Goal: Register for event/course

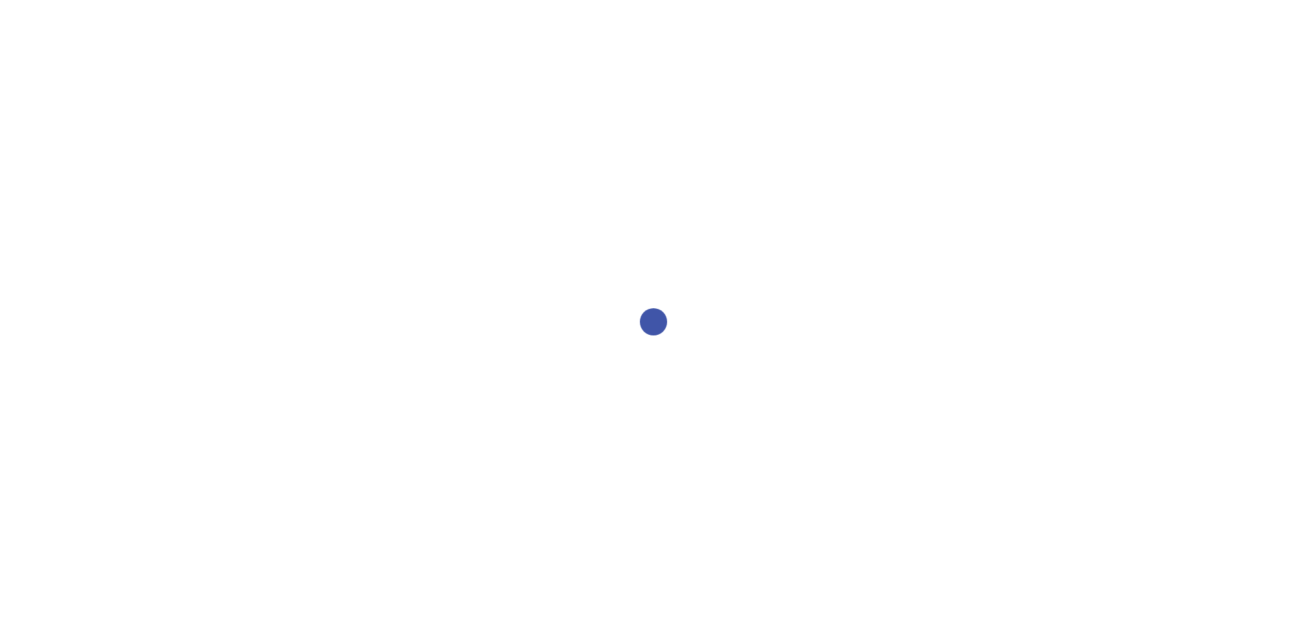
select select "2bed604d-1099-4043-b1bc-2365e8740244"
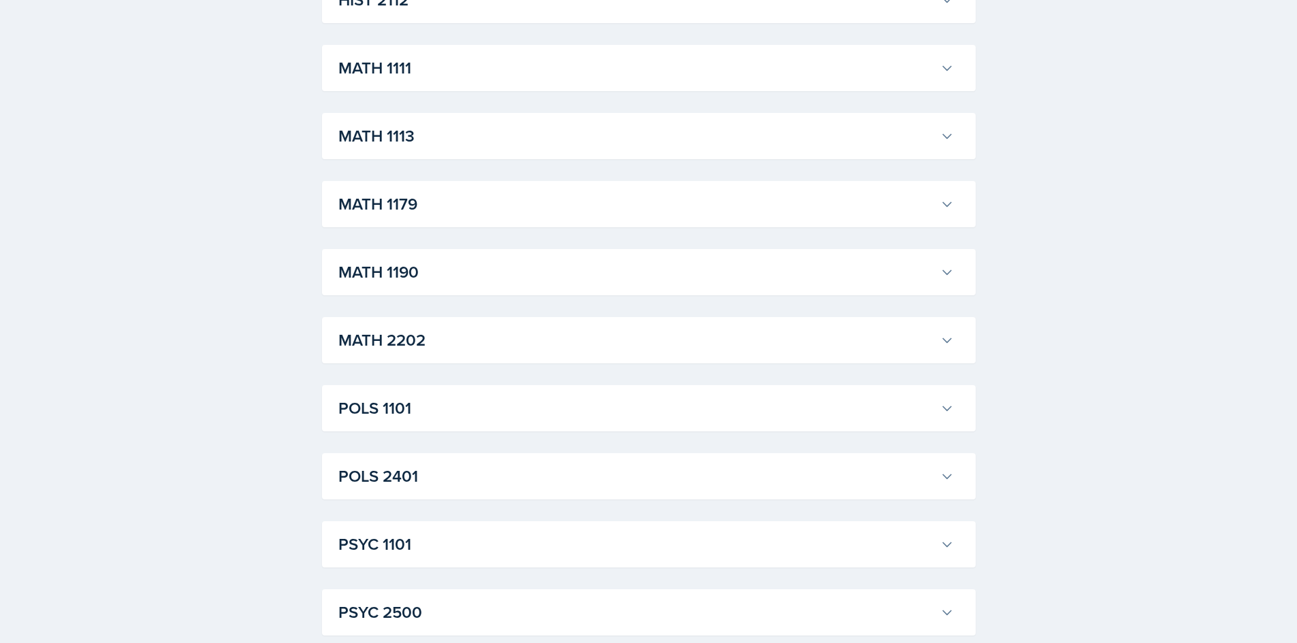
scroll to position [839, 0]
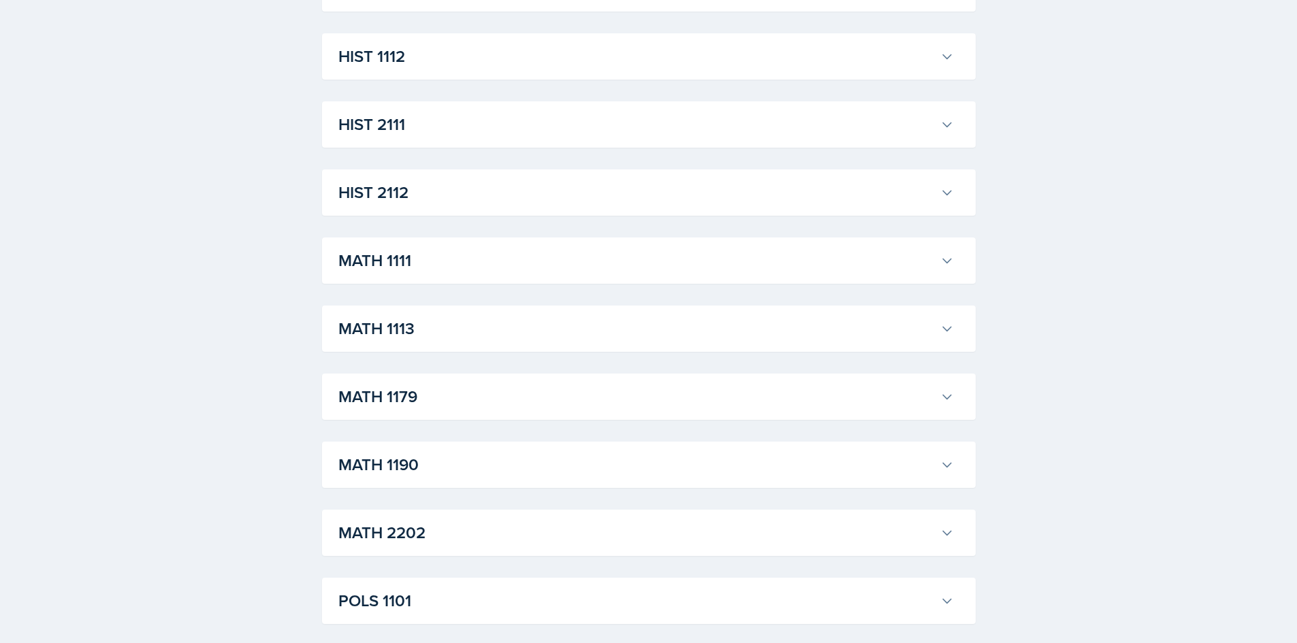
click at [357, 396] on h3 "MATH 1179" at bounding box center [636, 397] width 596 height 25
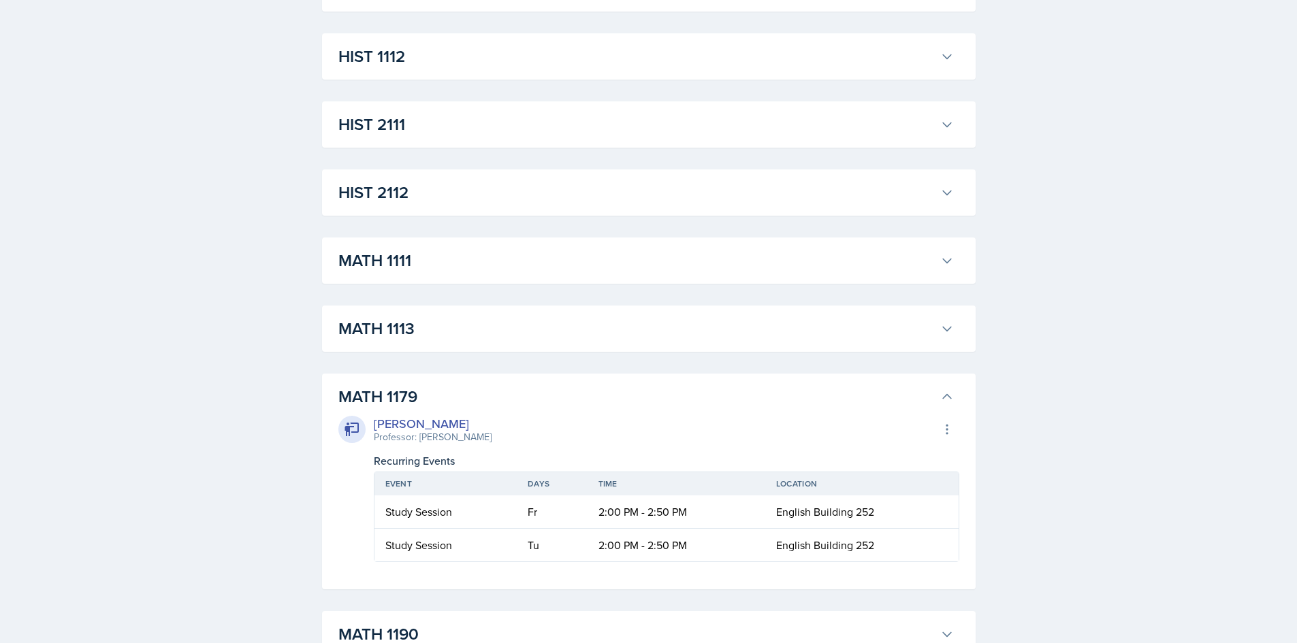
click at [372, 389] on h3 "MATH 1179" at bounding box center [636, 397] width 596 height 25
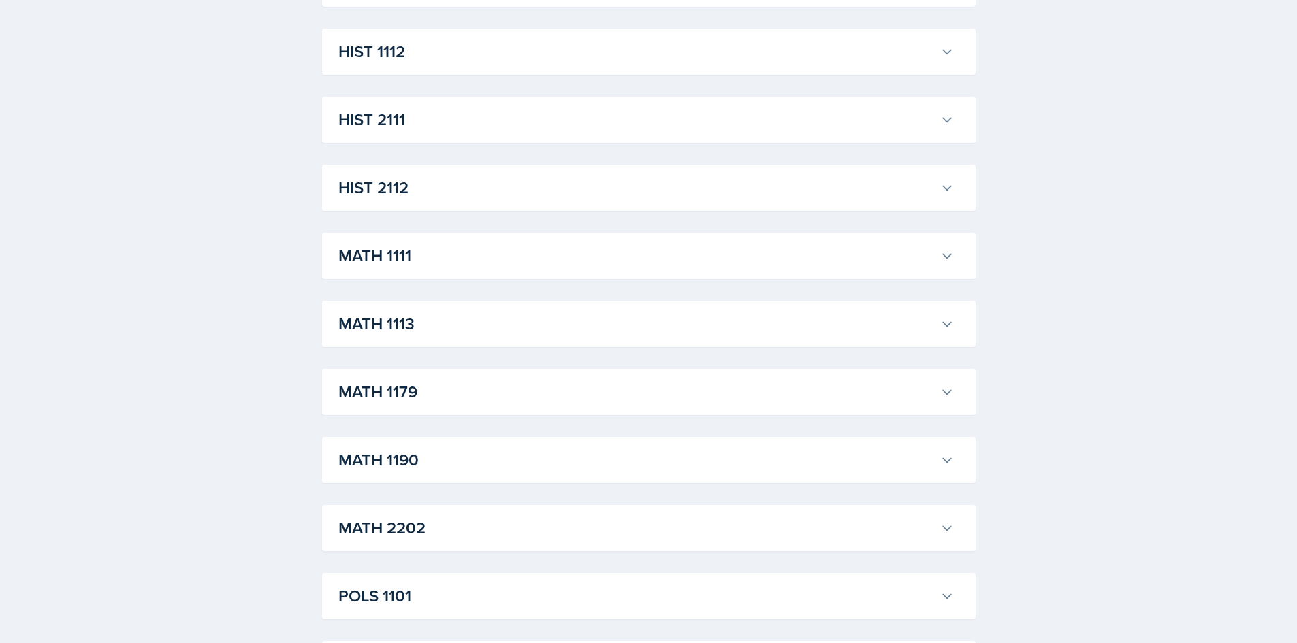
scroll to position [1021, 0]
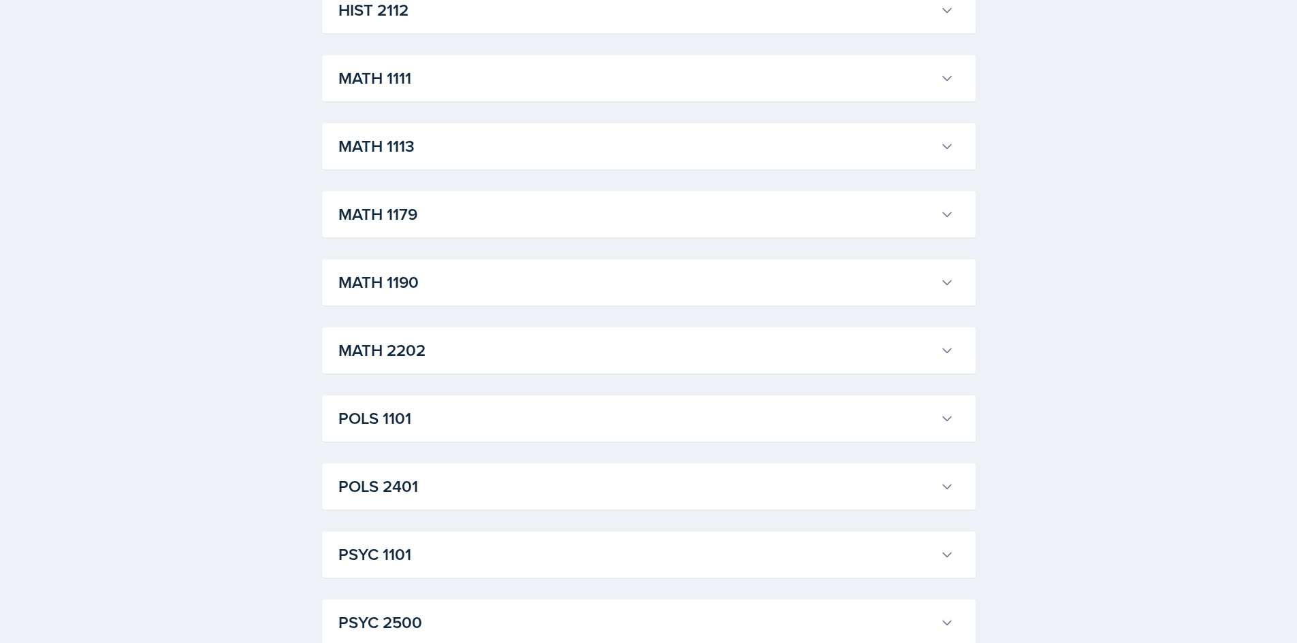
click at [472, 224] on h3 "MATH 1179" at bounding box center [636, 214] width 596 height 25
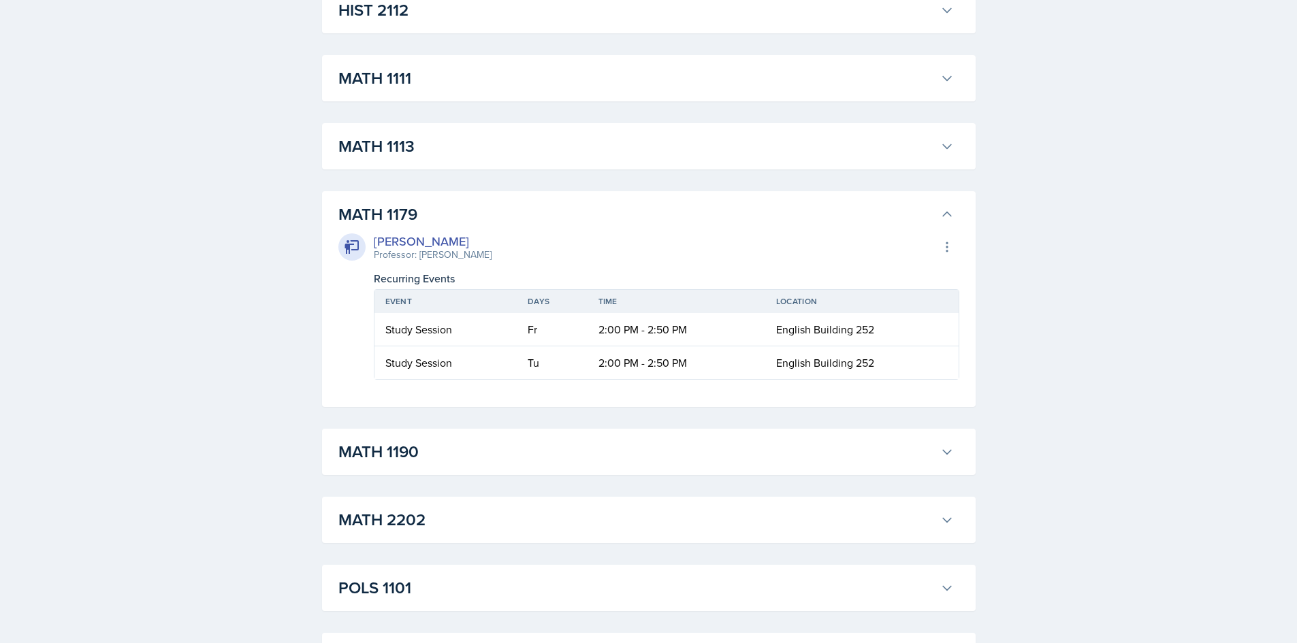
click at [472, 222] on h3 "MATH 1179" at bounding box center [636, 214] width 596 height 25
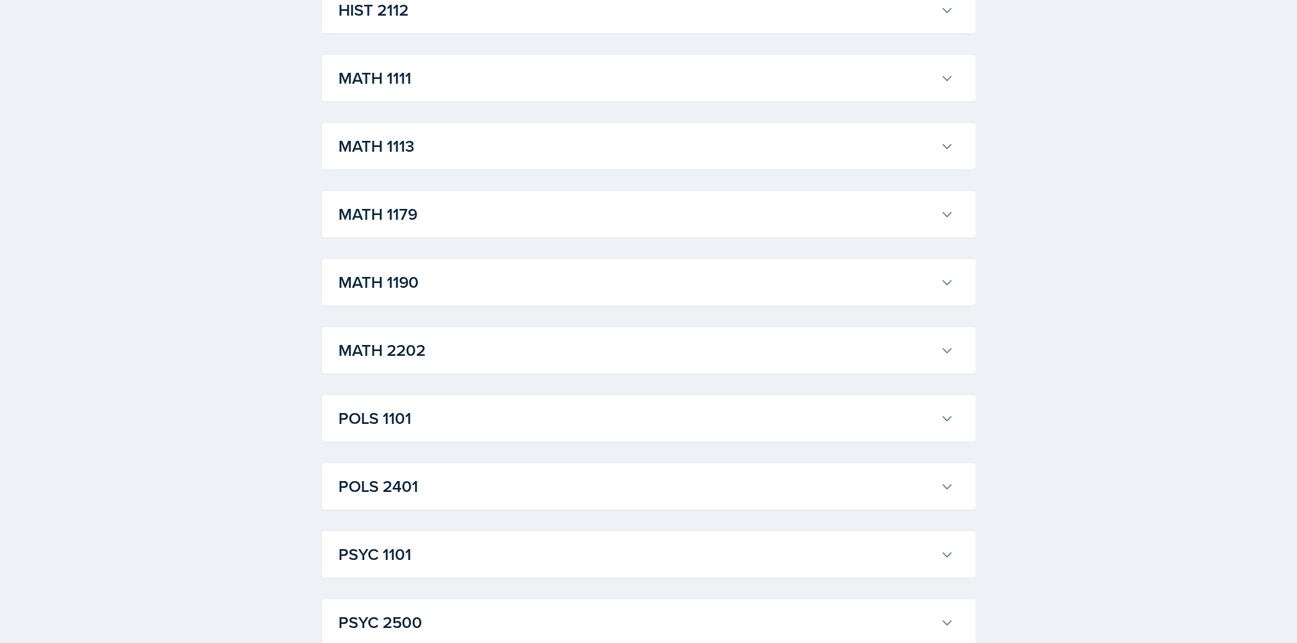
click at [391, 306] on div "MATH 1190 [PERSON_NAME] Professor: [PERSON_NAME] Export to Google Calendar Recu…" at bounding box center [649, 282] width 654 height 46
click at [402, 293] on h3 "MATH 1190" at bounding box center [636, 282] width 596 height 25
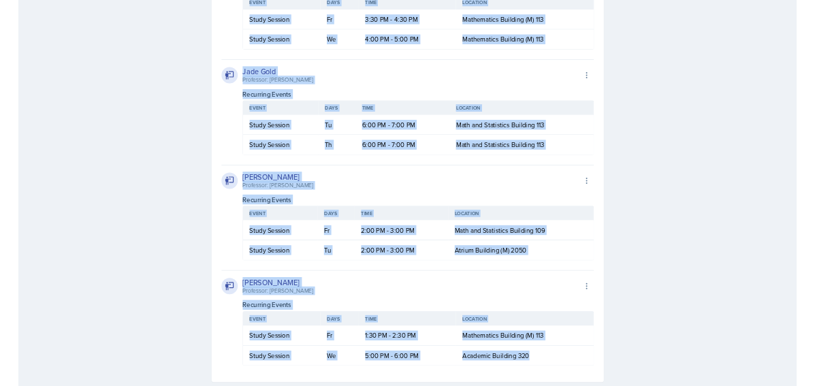
scroll to position [1069, 0]
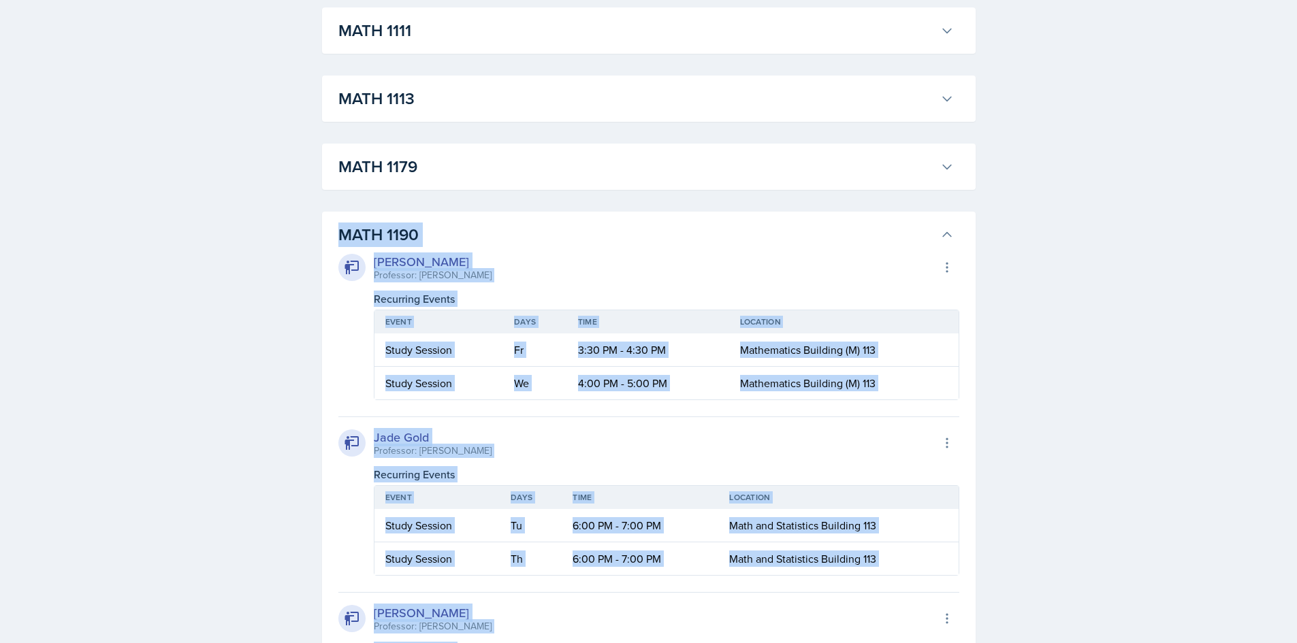
drag, startPoint x: 873, startPoint y: 408, endPoint x: 304, endPoint y: 245, distance: 592.6
click at [304, 245] on div "Select Semester Fall 2025 Summer 2025 Spring 2025 Fall 2024 Summer 2024 Spring …" at bounding box center [648, 225] width 697 height 2522
copy div "MATH 1190 [PERSON_NAME] Professor: [PERSON_NAME] Export to Google Calendar Recu…"
click at [709, 360] on td "3:30 PM - 4:30 PM" at bounding box center [648, 350] width 162 height 33
click at [946, 272] on icon at bounding box center [946, 267] width 1 height 9
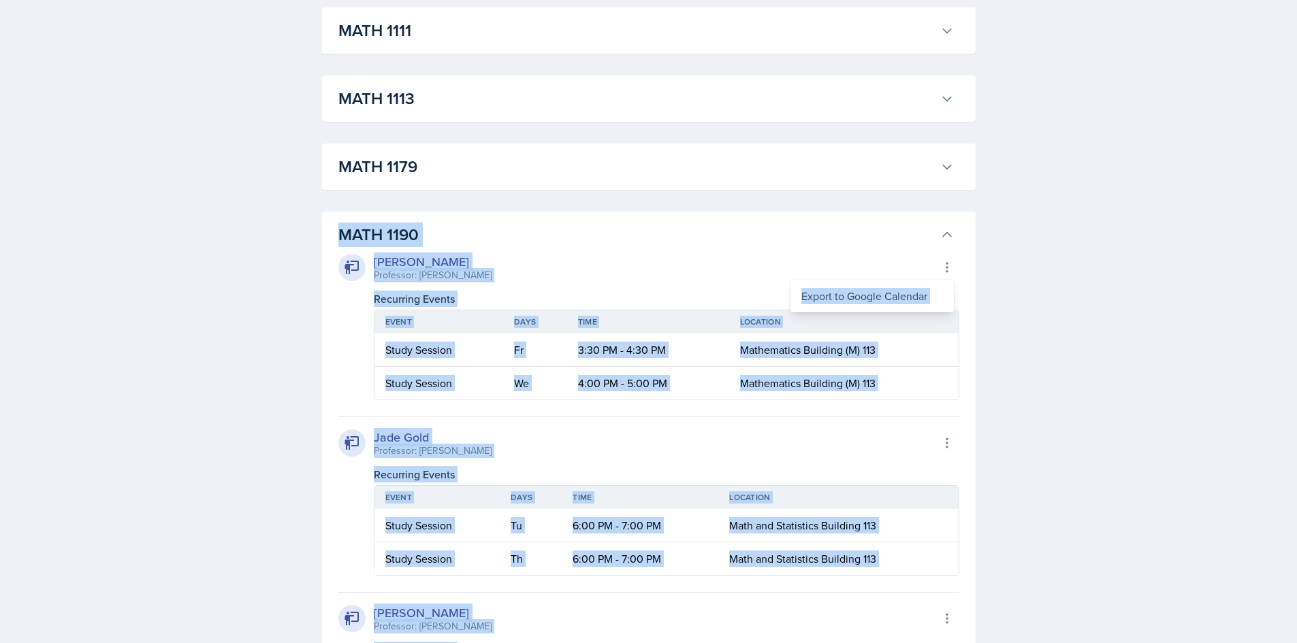
click at [794, 249] on div "[PERSON_NAME] Professor: [PERSON_NAME] Export to Google Calendar Recurring Even…" at bounding box center [648, 587] width 621 height 680
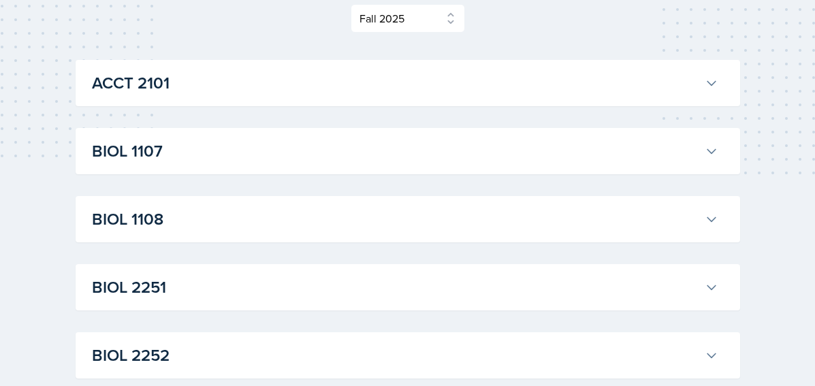
scroll to position [0, 0]
